Goal: Task Accomplishment & Management: Complete application form

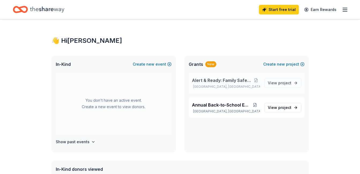
click at [223, 81] on span "Alert & Ready: Family Safety Workshop" at bounding box center [222, 80] width 60 height 6
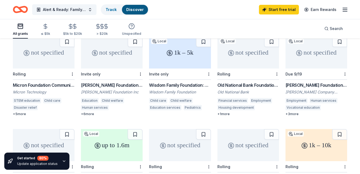
scroll to position [126, 0]
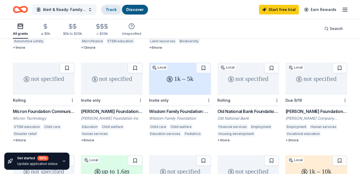
click at [109, 12] on link "Track" at bounding box center [110, 9] width 11 height 5
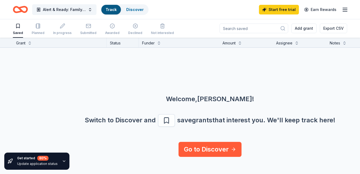
scroll to position [0, 0]
click at [132, 8] on link "Discover" at bounding box center [134, 9] width 17 height 5
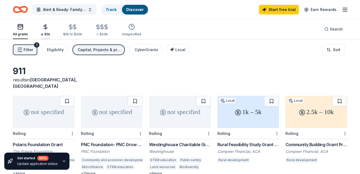
click at [43, 33] on div "≤ $5k" at bounding box center [45, 34] width 9 height 4
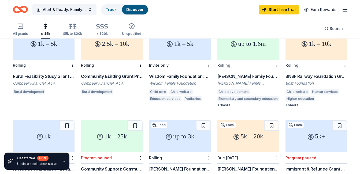
scroll to position [54, 0]
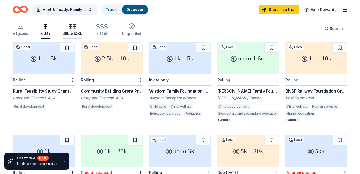
click at [71, 29] on icon "button" at bounding box center [74, 26] width 6 height 6
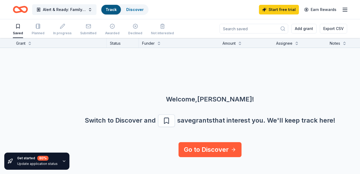
scroll to position [0, 0]
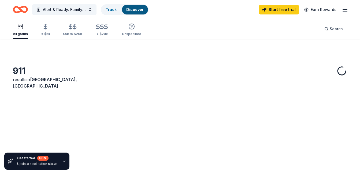
scroll to position [126, 0]
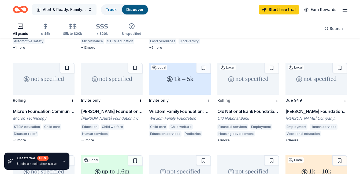
click at [60, 8] on span "Alert & Ready: Family Safety Workshop" at bounding box center [64, 9] width 43 height 6
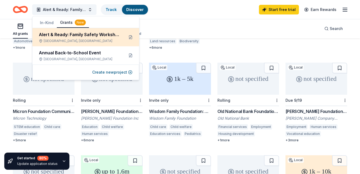
click at [66, 38] on div "Alert & Ready: Family Safety Workshop Crystal, [GEOGRAPHIC_DATA]" at bounding box center [79, 37] width 81 height 12
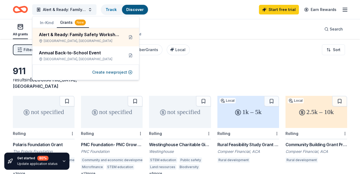
click at [21, 9] on icon "Home" at bounding box center [23, 9] width 8 height 5
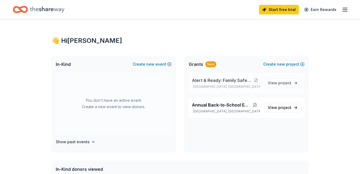
click at [213, 81] on span "Alert & Ready: Family Safety Workshop" at bounding box center [222, 80] width 60 height 6
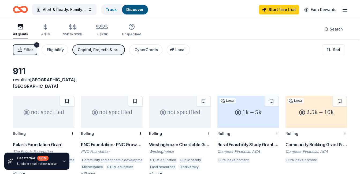
click at [22, 9] on icon "Home" at bounding box center [20, 9] width 15 height 13
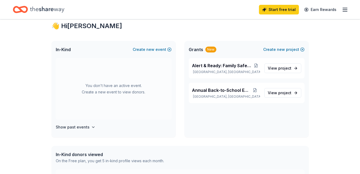
scroll to position [27, 0]
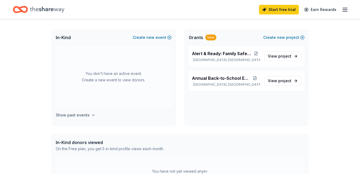
click at [89, 112] on button "Show past events" at bounding box center [76, 115] width 40 height 6
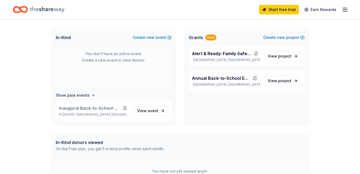
click at [134, 71] on div "You don't have an active event. Create a new event to view donors." at bounding box center [114, 57] width 116 height 62
click at [258, 52] on button at bounding box center [256, 53] width 8 height 4
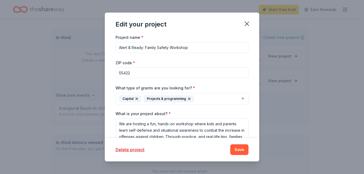
drag, startPoint x: 183, startPoint y: 48, endPoint x: 102, endPoint y: 47, distance: 80.9
click at [103, 47] on div "Edit your project Project name * Alert & Ready: Family Safety Workshop ZIP code…" at bounding box center [182, 87] width 364 height 174
click at [135, 128] on textarea "We are hosting a fun, hands-on workshop where kids and parents learn self-defen…" at bounding box center [181, 136] width 133 height 36
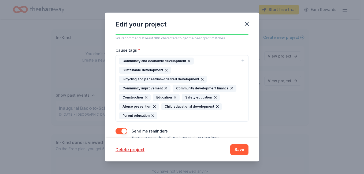
scroll to position [148, 0]
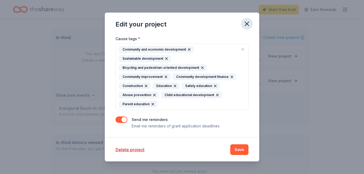
click at [246, 22] on icon "button" at bounding box center [246, 23] width 7 height 7
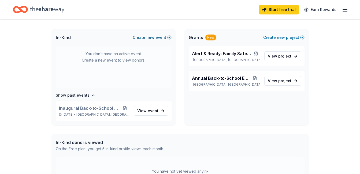
click at [156, 40] on button "Create new event" at bounding box center [152, 37] width 39 height 6
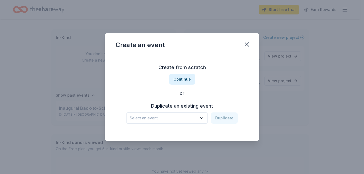
click at [177, 118] on span "Select an event" at bounding box center [163, 118] width 67 height 6
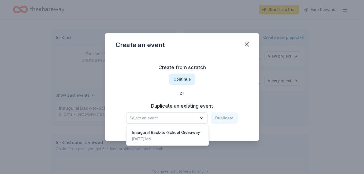
click at [177, 118] on span "Select an event" at bounding box center [163, 118] width 67 height 6
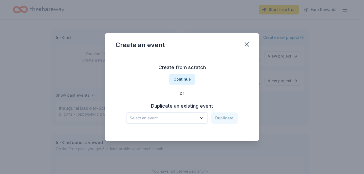
click at [181, 120] on span "Select an event" at bounding box center [163, 118] width 67 height 6
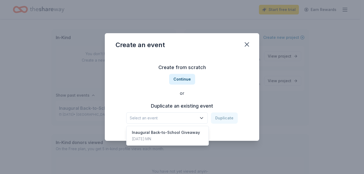
click at [181, 119] on span "Select an event" at bounding box center [163, 118] width 67 height 6
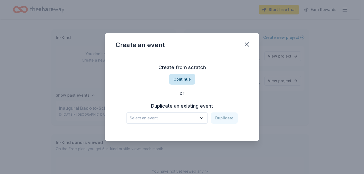
click at [186, 80] on button "Continue" at bounding box center [182, 79] width 26 height 11
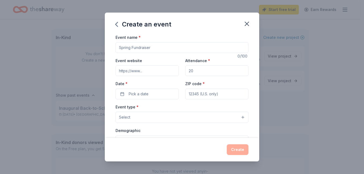
click at [145, 49] on input "Event name *" at bounding box center [181, 47] width 133 height 11
paste input "Alert & Ready: Family Safety Workshop"
type input "Alert & Ready: Family Safety Workshop"
click at [146, 71] on input "Event website" at bounding box center [146, 70] width 63 height 11
type input "[DOMAIN_NAME]"
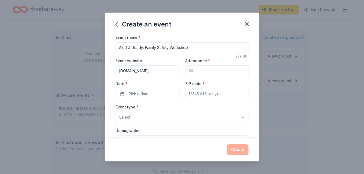
drag, startPoint x: 192, startPoint y: 71, endPoint x: 178, endPoint y: 71, distance: 13.7
click at [178, 71] on div "Event website [DOMAIN_NAME] Attendance * Date * Pick a date ZIP code *" at bounding box center [181, 78] width 133 height 42
type input "50"
click at [122, 95] on button "Pick a date" at bounding box center [146, 94] width 63 height 11
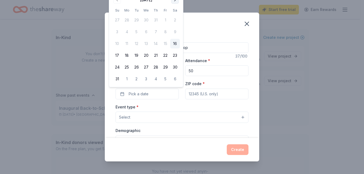
click at [176, 2] on button "Go to next month" at bounding box center [174, -1] width 7 height 7
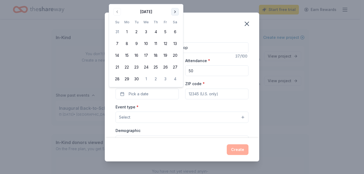
click at [177, 10] on button "Go to next month" at bounding box center [174, 11] width 7 height 7
click at [177, 10] on th "Sa" at bounding box center [175, 10] width 10 height 6
drag, startPoint x: 177, startPoint y: 10, endPoint x: 176, endPoint y: 3, distance: 7.2
click at [176, 3] on button "Go to next month" at bounding box center [174, -1] width 7 height 7
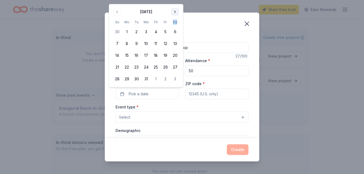
click at [176, 10] on button "Go to next month" at bounding box center [174, 11] width 7 height 7
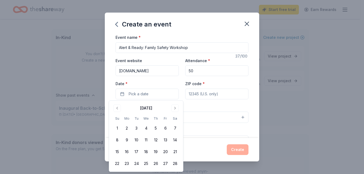
click at [150, 107] on div "[DATE]" at bounding box center [146, 108] width 12 height 6
click at [174, 108] on button "Go to next month" at bounding box center [174, 107] width 7 height 7
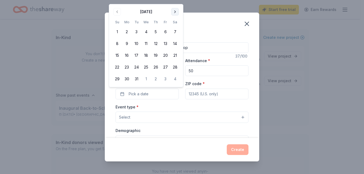
click at [176, 12] on button "Go to next month" at bounding box center [174, 11] width 7 height 7
click at [177, 2] on button "Go to next month" at bounding box center [174, -1] width 7 height 7
click at [177, 9] on button "Go to next month" at bounding box center [174, 11] width 7 height 7
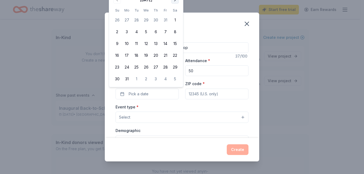
click at [176, 2] on button "Go to next month" at bounding box center [174, -1] width 7 height 7
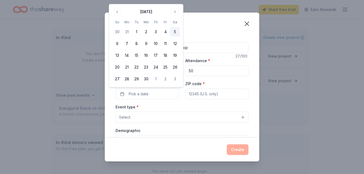
click at [173, 32] on button "5" at bounding box center [175, 32] width 10 height 10
click at [203, 93] on input "ZIP code *" at bounding box center [216, 94] width 63 height 11
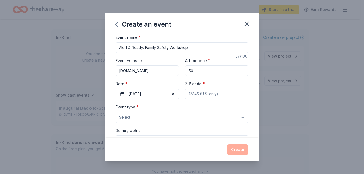
click at [131, 115] on button "Select" at bounding box center [181, 117] width 133 height 11
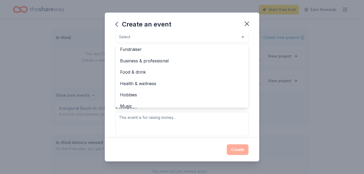
scroll to position [0, 0]
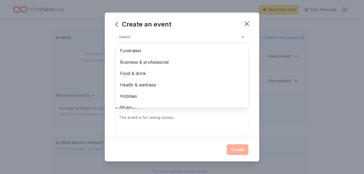
click at [204, 27] on div "Create an event Event name * Alert & Ready: Family Safety Workshop 37 /100 Even…" at bounding box center [182, 87] width 154 height 149
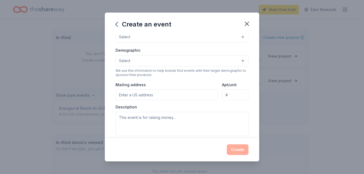
scroll to position [78, 0]
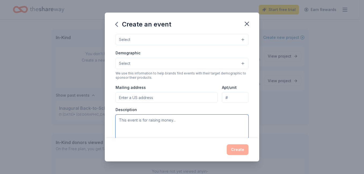
click at [136, 120] on textarea at bounding box center [181, 127] width 133 height 24
paste textarea "We are hosting a fun, hands-on workshop where kids and parents learn self-defen…"
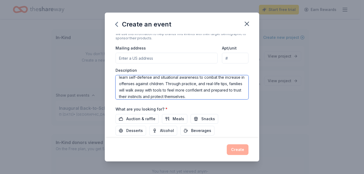
scroll to position [152, 0]
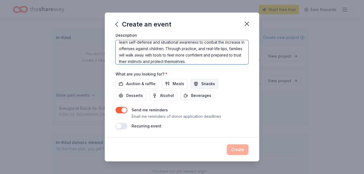
type textarea "We are hosting a fun, hands-on workshop where kids and parents learn self-defen…"
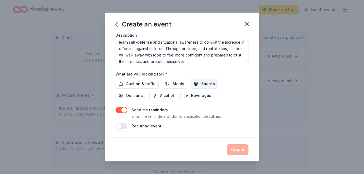
click at [204, 83] on span "Snacks" at bounding box center [208, 84] width 14 height 6
click at [202, 94] on span "Beverages" at bounding box center [201, 95] width 20 height 6
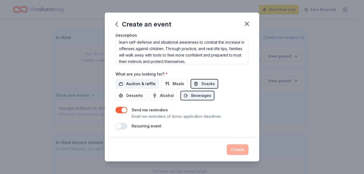
click at [139, 83] on span "Auction & raffle" at bounding box center [140, 84] width 29 height 6
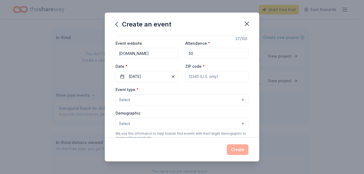
scroll to position [27, 0]
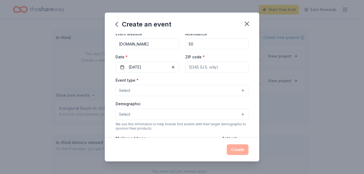
click at [209, 70] on input "ZIP code *" at bounding box center [216, 67] width 63 height 11
type input "c"
type input "55374"
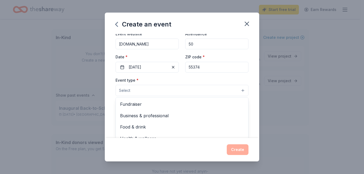
click at [165, 88] on button "Select" at bounding box center [181, 90] width 133 height 11
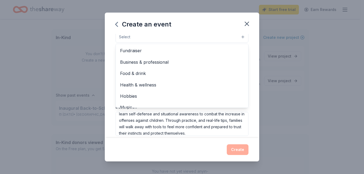
scroll to position [18, 0]
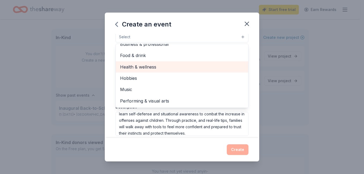
click at [145, 65] on span "Health & wellness" at bounding box center [182, 66] width 124 height 7
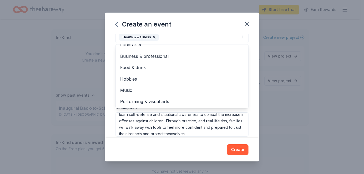
click at [209, 22] on div "Create an event Event name * Alert & Ready: Family Safety Workshop 37 /100 Even…" at bounding box center [182, 87] width 154 height 149
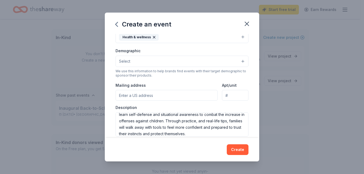
scroll to position [78, 0]
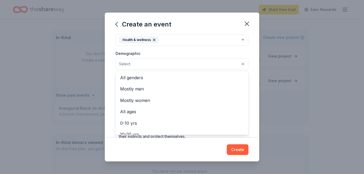
click at [170, 64] on button "Select" at bounding box center [181, 63] width 133 height 11
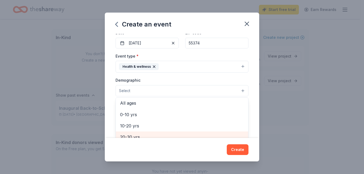
scroll to position [27, 0]
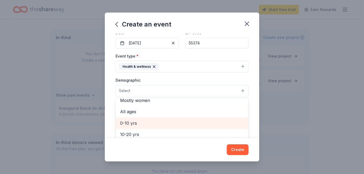
click at [151, 121] on span "0-10 yrs" at bounding box center [182, 123] width 124 height 7
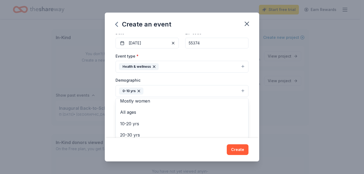
click at [250, 115] on div "Event name * Alert & Ready: Family Safety Workshop 37 /100 Event website [DOMAI…" at bounding box center [182, 86] width 154 height 104
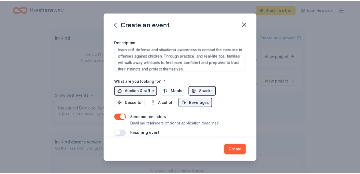
scroll to position [153, 0]
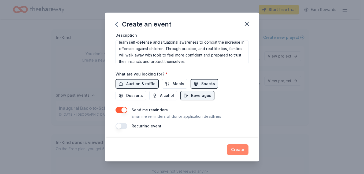
click at [239, 149] on button "Create" at bounding box center [237, 149] width 22 height 11
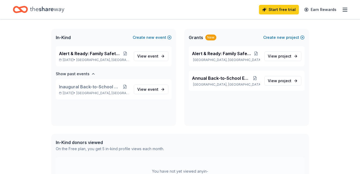
scroll to position [0, 0]
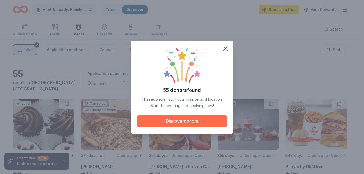
click at [187, 118] on button "Discover donors" at bounding box center [182, 121] width 90 height 12
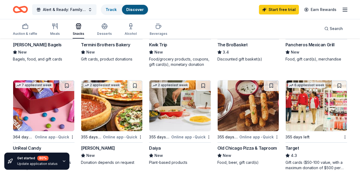
scroll to position [321, 0]
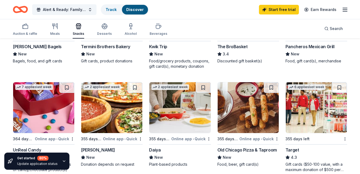
click at [305, 106] on img at bounding box center [315, 107] width 61 height 51
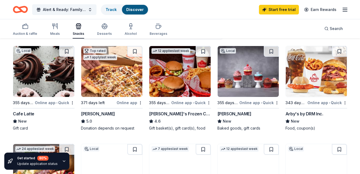
scroll to position [54, 0]
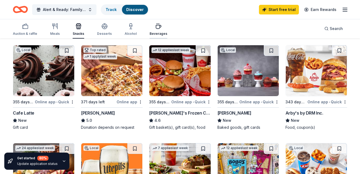
click at [157, 27] on icon "button" at bounding box center [158, 26] width 5 height 3
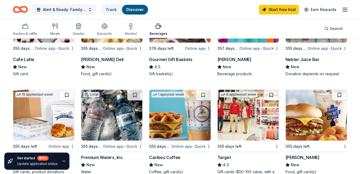
scroll to position [134, 0]
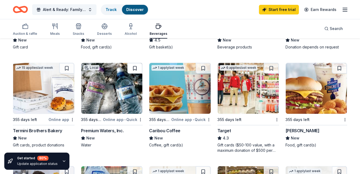
click at [135, 69] on button at bounding box center [134, 68] width 15 height 11
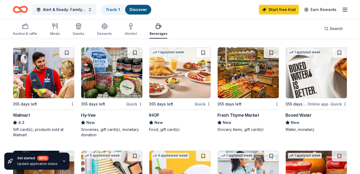
scroll to position [241, 0]
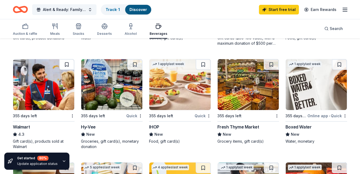
click at [65, 62] on button at bounding box center [66, 64] width 15 height 11
click at [339, 62] on button at bounding box center [338, 64] width 15 height 11
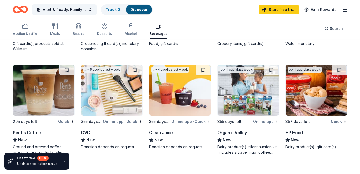
scroll to position [348, 0]
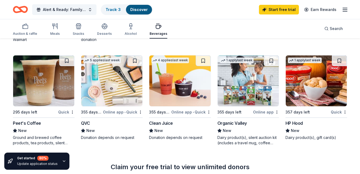
click at [271, 60] on button at bounding box center [270, 60] width 15 height 11
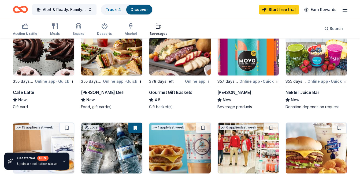
scroll to position [74, 0]
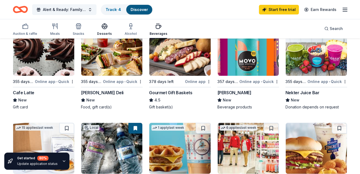
click at [103, 31] on div "Desserts" at bounding box center [104, 29] width 15 height 13
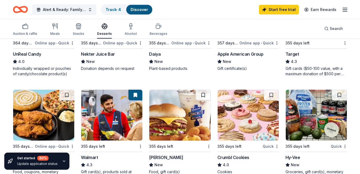
scroll to position [241, 0]
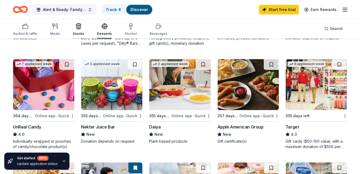
click at [80, 27] on icon "button" at bounding box center [78, 26] width 6 height 6
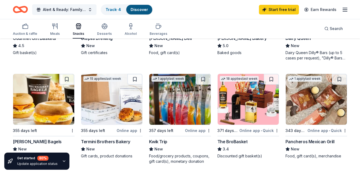
scroll to position [214, 0]
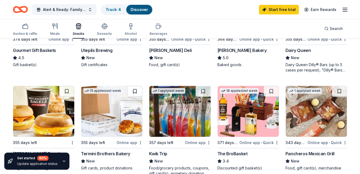
click at [135, 91] on button at bounding box center [134, 91] width 15 height 11
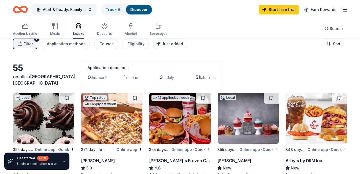
scroll to position [0, 0]
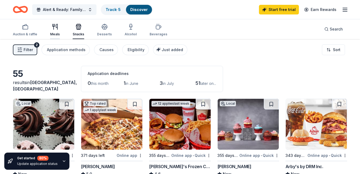
click at [54, 31] on div "Meals" at bounding box center [55, 30] width 10 height 13
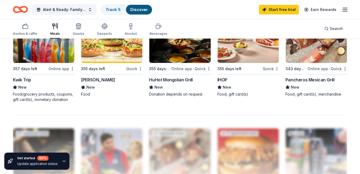
scroll to position [392, 0]
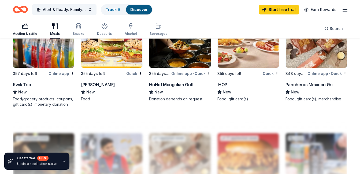
click at [25, 30] on div "Auction & raffle" at bounding box center [25, 29] width 24 height 13
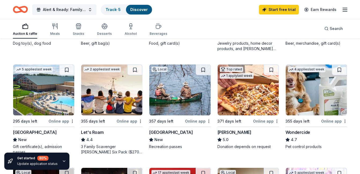
scroll to position [268, 0]
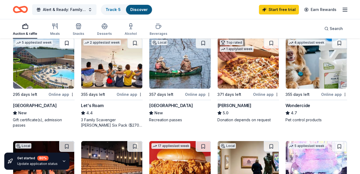
click at [68, 44] on button at bounding box center [66, 43] width 15 height 11
click at [134, 43] on button at bounding box center [134, 43] width 15 height 11
click at [200, 41] on button at bounding box center [202, 43] width 15 height 11
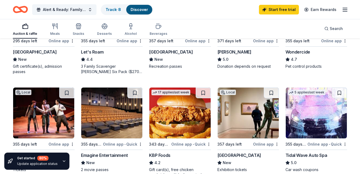
scroll to position [348, 0]
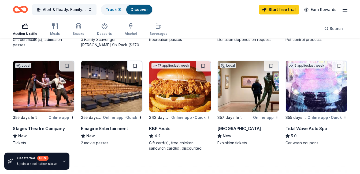
click at [135, 66] on button at bounding box center [134, 66] width 15 height 11
click at [271, 67] on button at bounding box center [270, 66] width 15 height 11
click at [339, 65] on button at bounding box center [338, 66] width 15 height 11
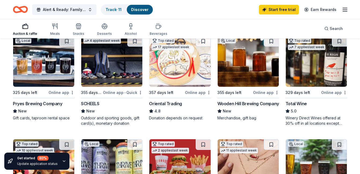
scroll to position [54, 0]
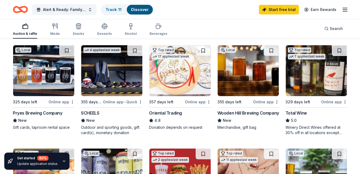
click at [23, 9] on icon "Home" at bounding box center [20, 9] width 15 height 13
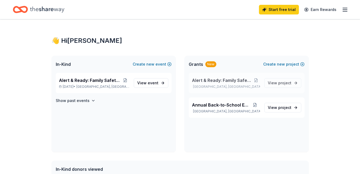
click at [221, 82] on span "Alert & Ready: Family Safety Workshop" at bounding box center [222, 80] width 60 height 6
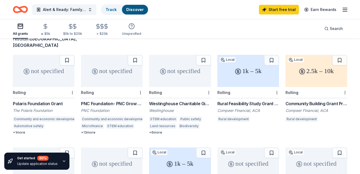
scroll to position [54, 0]
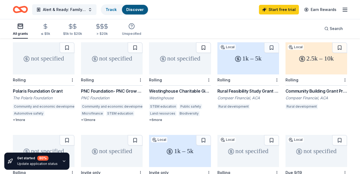
click at [206, 42] on button at bounding box center [203, 47] width 15 height 11
click at [179, 49] on div "not specified" at bounding box center [180, 58] width 62 height 32
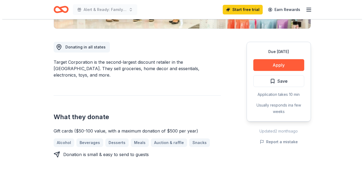
scroll to position [161, 0]
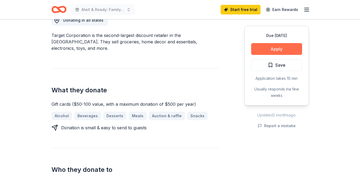
click at [283, 46] on button "Apply" at bounding box center [276, 49] width 51 height 12
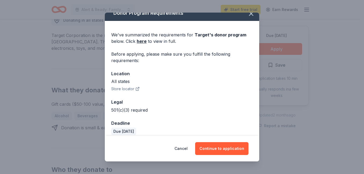
scroll to position [13, 0]
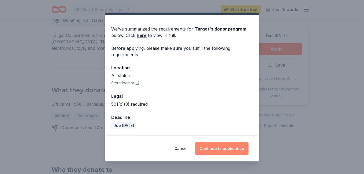
click at [222, 148] on button "Continue to application" at bounding box center [221, 148] width 53 height 13
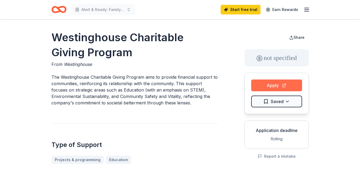
click at [264, 86] on button "Apply" at bounding box center [276, 86] width 51 height 12
